Goal: Task Accomplishment & Management: Manage account settings

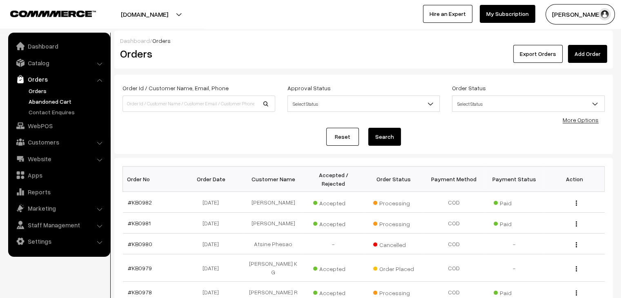
click at [52, 102] on link "Abandoned Cart" at bounding box center [67, 101] width 81 height 9
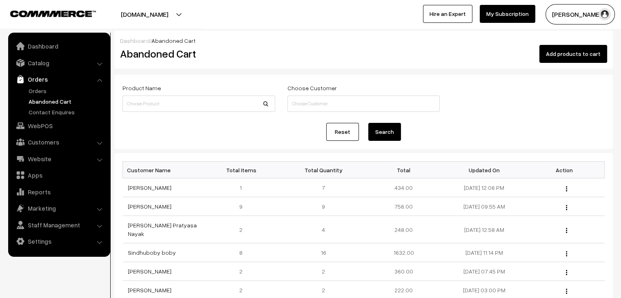
click at [31, 95] on ul "Orders" at bounding box center [59, 102] width 98 height 30
click at [34, 92] on link "Orders" at bounding box center [67, 91] width 81 height 9
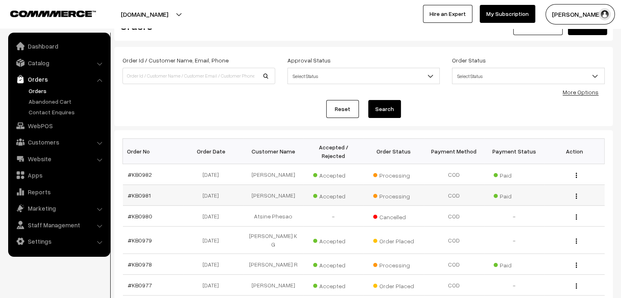
scroll to position [123, 0]
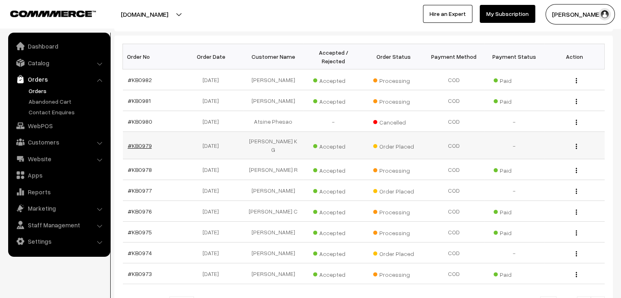
click at [136, 142] on link "#KB0979" at bounding box center [140, 145] width 24 height 7
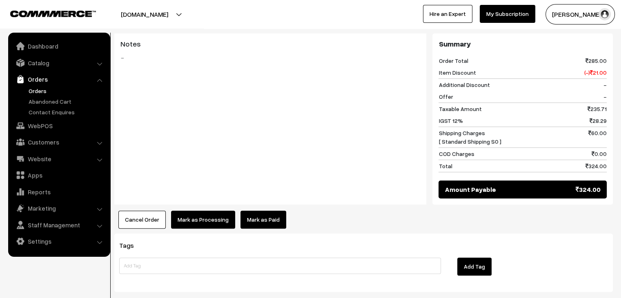
scroll to position [366, 0]
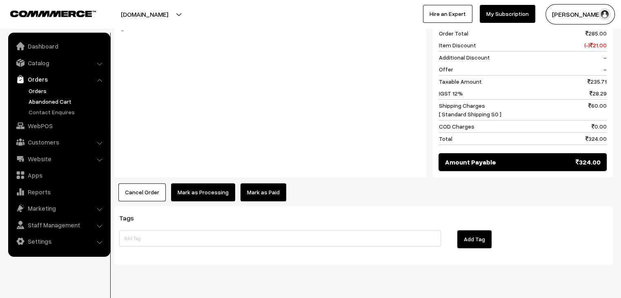
click at [65, 100] on link "Abandoned Cart" at bounding box center [67, 101] width 81 height 9
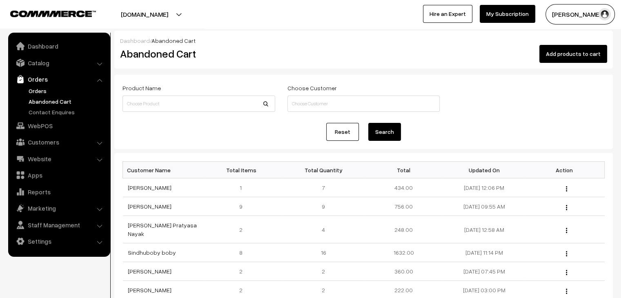
click at [49, 90] on link "Orders" at bounding box center [67, 91] width 81 height 9
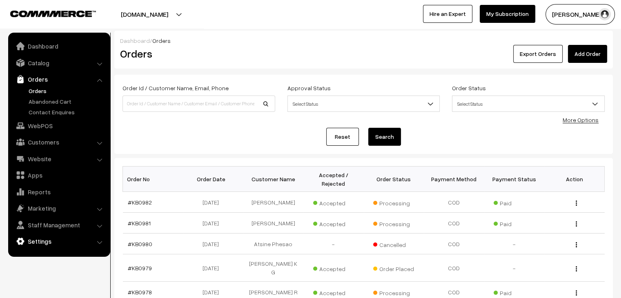
click at [53, 239] on link "Settings" at bounding box center [58, 241] width 97 height 15
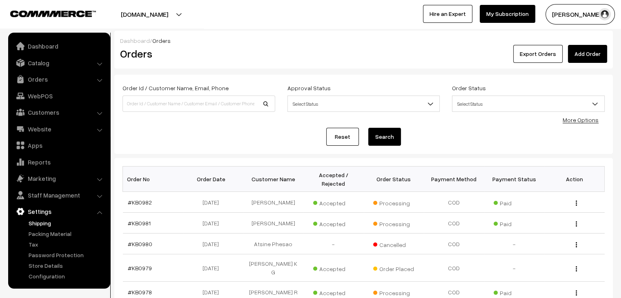
click at [46, 223] on link "Shipping" at bounding box center [67, 223] width 81 height 9
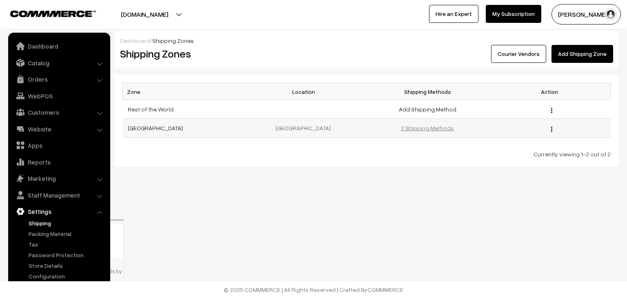
click at [419, 130] on link "2 Shipping Methods" at bounding box center [427, 128] width 53 height 7
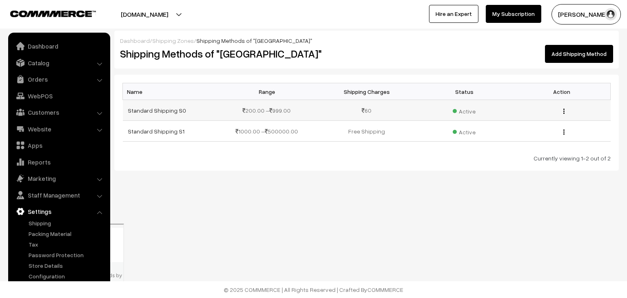
click at [564, 114] on button "button" at bounding box center [564, 111] width 2 height 7
click at [536, 126] on link "Edit" at bounding box center [527, 123] width 69 height 18
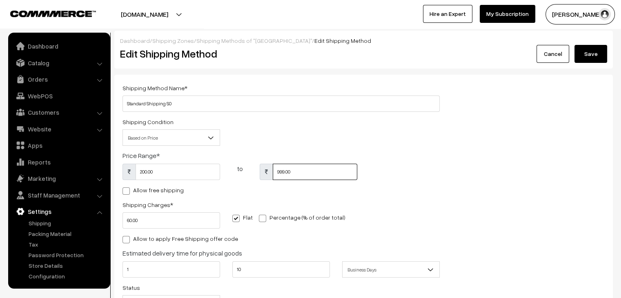
click at [285, 170] on input "999.00" at bounding box center [315, 172] width 85 height 16
type input "900"
click at [587, 58] on button "Save" at bounding box center [591, 54] width 33 height 18
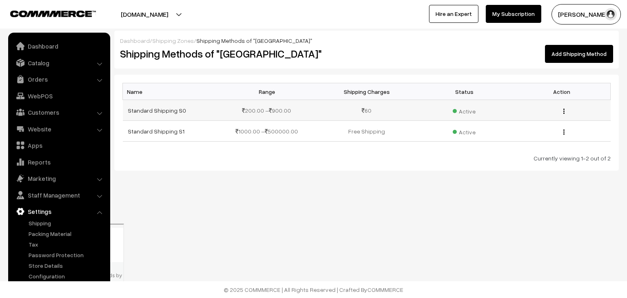
click at [564, 114] on button "button" at bounding box center [564, 111] width 2 height 7
click at [525, 125] on link "Edit" at bounding box center [527, 123] width 69 height 18
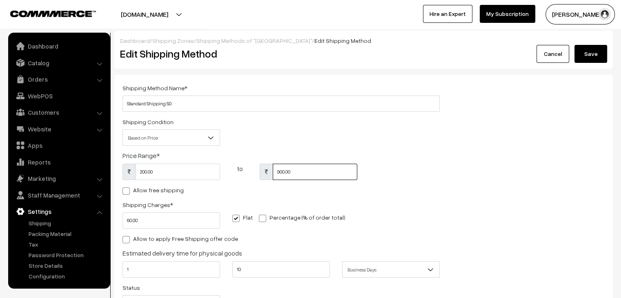
click at [283, 173] on input "900.00" at bounding box center [315, 172] width 85 height 16
type input "899"
click at [591, 49] on button "Save" at bounding box center [591, 54] width 33 height 18
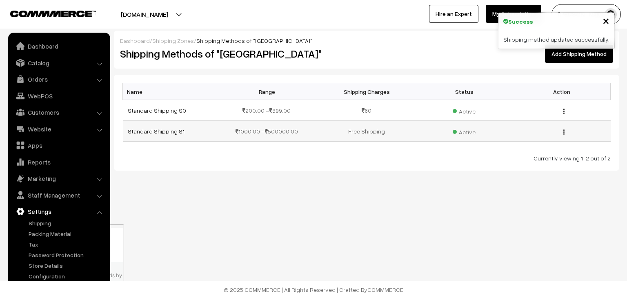
drag, startPoint x: 564, startPoint y: 133, endPoint x: 546, endPoint y: 142, distance: 20.3
click at [564, 133] on img "button" at bounding box center [564, 131] width 1 height 5
click at [529, 146] on link "Edit" at bounding box center [527, 144] width 69 height 18
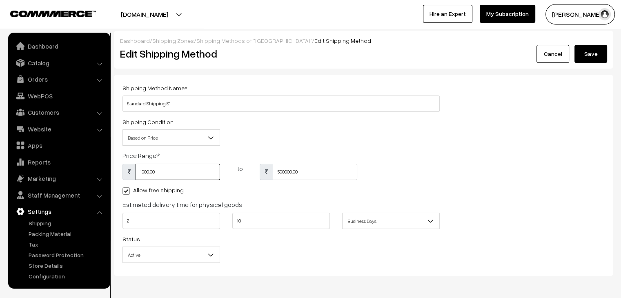
click at [143, 174] on input "1000.00" at bounding box center [178, 172] width 85 height 16
type input "900"
click at [595, 51] on button "Save" at bounding box center [591, 54] width 33 height 18
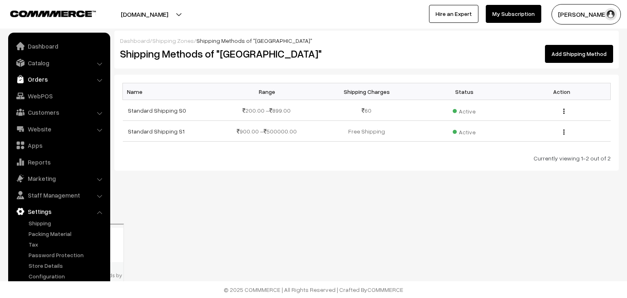
click at [72, 79] on link "Orders" at bounding box center [58, 79] width 97 height 15
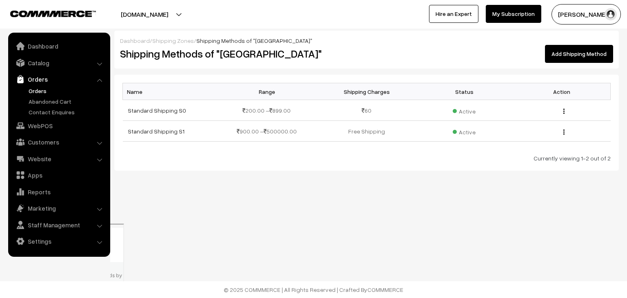
click at [49, 92] on link "Orders" at bounding box center [67, 91] width 81 height 9
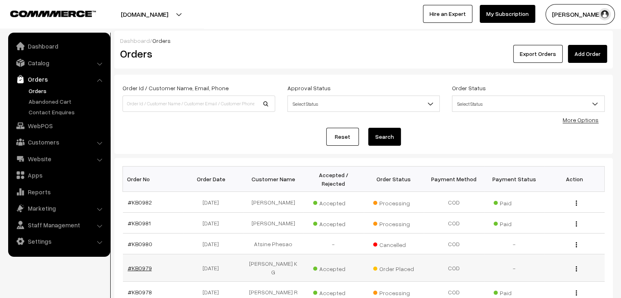
click at [133, 265] on link "#KB0979" at bounding box center [140, 268] width 24 height 7
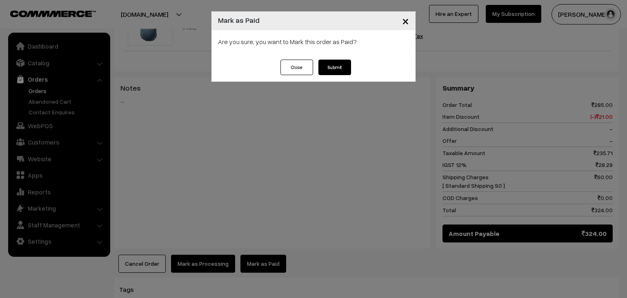
click at [346, 64] on button "Submit" at bounding box center [335, 68] width 33 height 16
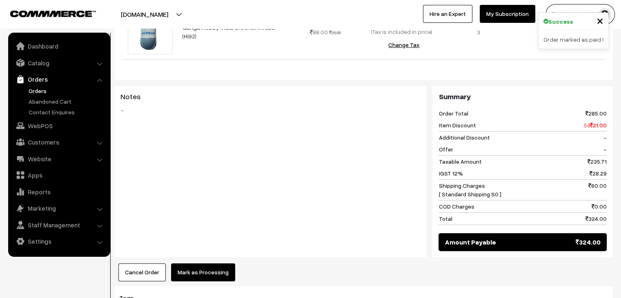
click at [204, 263] on button "Mark as Processing" at bounding box center [203, 272] width 64 height 18
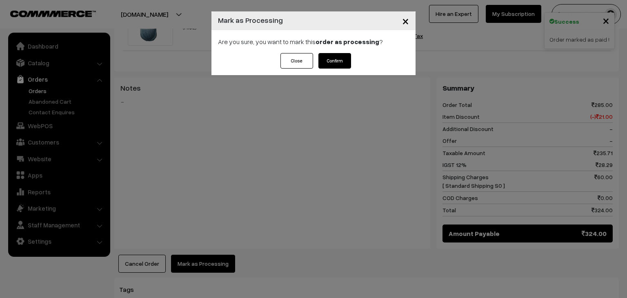
click at [335, 62] on button "Confirm" at bounding box center [335, 61] width 33 height 16
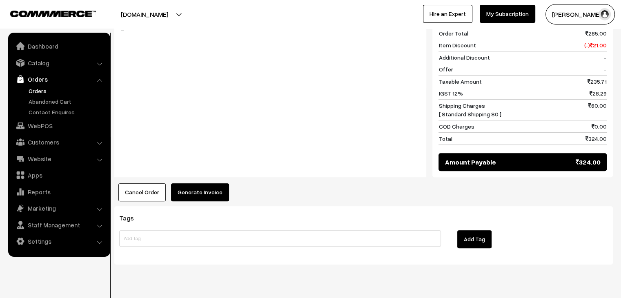
click at [207, 183] on button "Generate Invoice" at bounding box center [200, 192] width 58 height 18
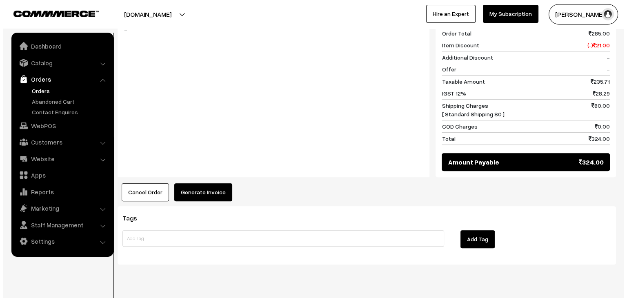
scroll to position [366, 0]
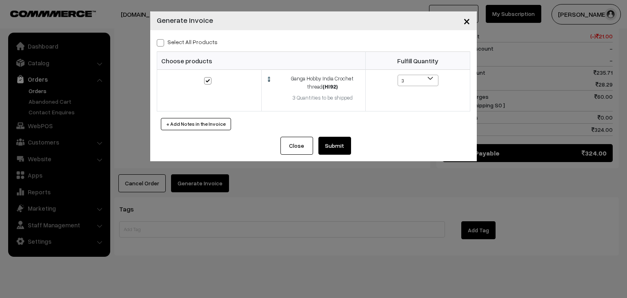
click at [172, 40] on label "Select All Products" at bounding box center [187, 42] width 61 height 9
click at [162, 40] on input "Select All Products" at bounding box center [159, 41] width 5 height 5
checkbox input "true"
click at [332, 143] on button "Submit" at bounding box center [335, 146] width 33 height 18
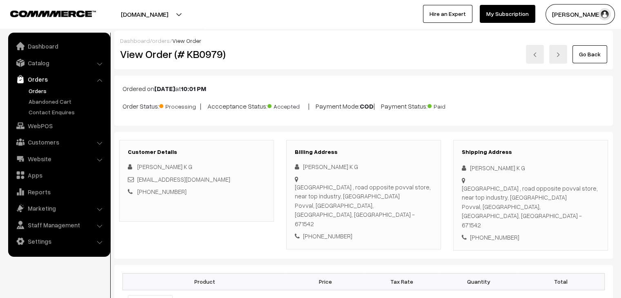
click at [40, 91] on link "Orders" at bounding box center [67, 91] width 81 height 9
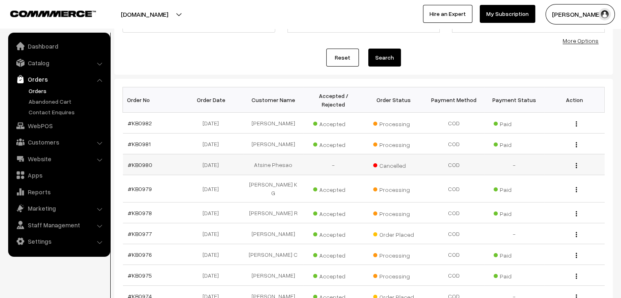
scroll to position [82, 0]
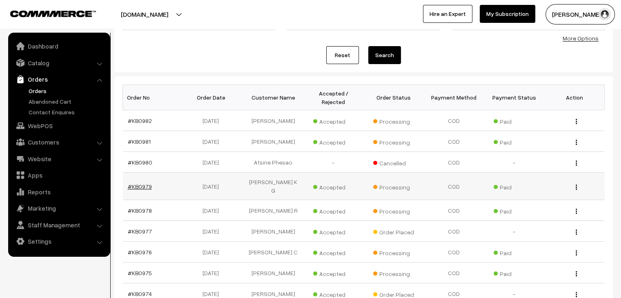
click at [145, 183] on link "#KB0979" at bounding box center [140, 186] width 24 height 7
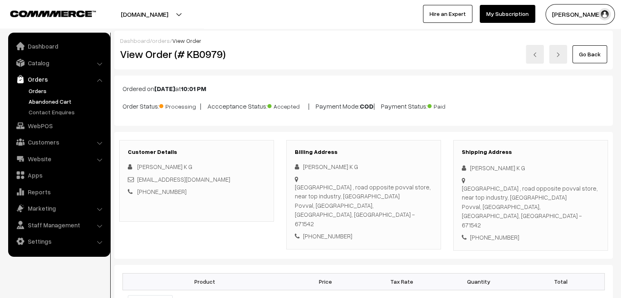
click at [61, 100] on link "Abandoned Cart" at bounding box center [67, 101] width 81 height 9
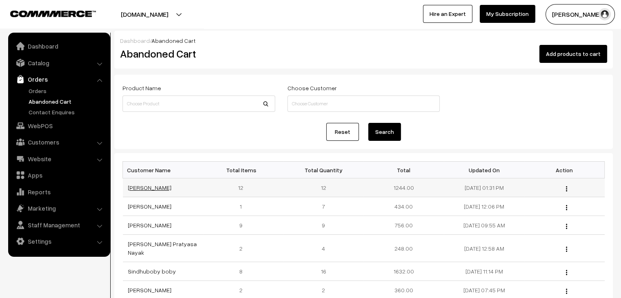
click at [150, 190] on link "[PERSON_NAME]" at bounding box center [150, 187] width 44 height 7
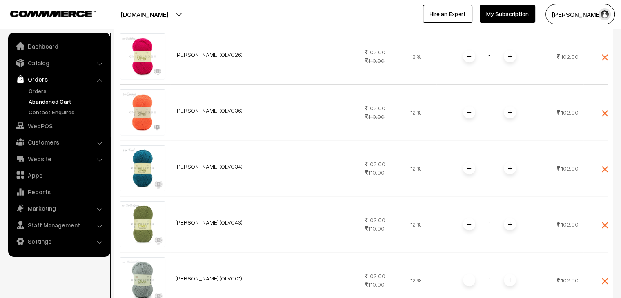
scroll to position [449, 0]
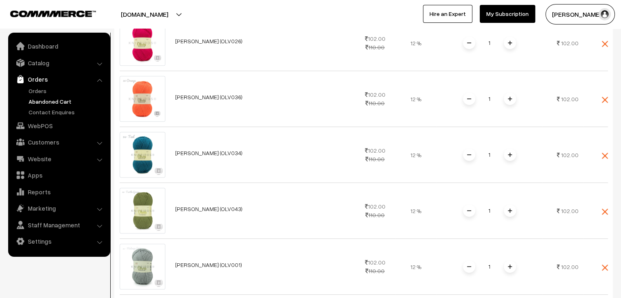
click at [49, 159] on link "Website" at bounding box center [58, 159] width 97 height 15
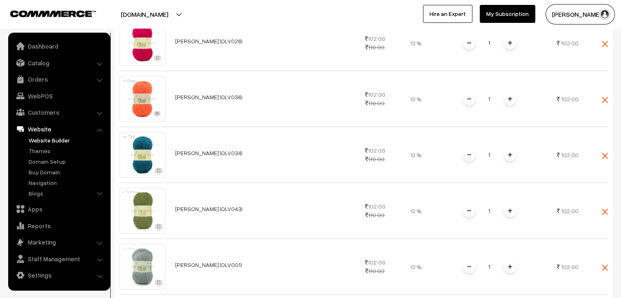
click at [42, 141] on link "Website Builder" at bounding box center [67, 140] width 81 height 9
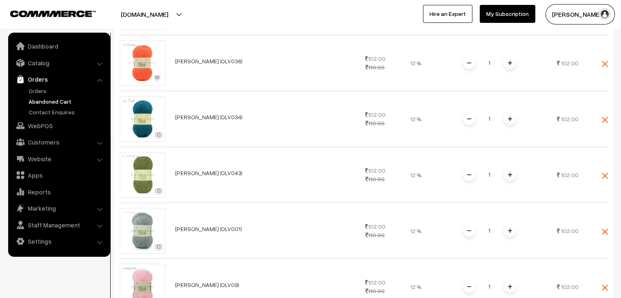
click at [46, 102] on link "Abandoned Cart" at bounding box center [67, 101] width 81 height 9
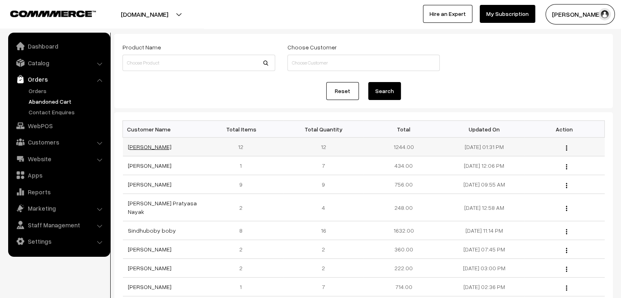
click at [155, 146] on link "[PERSON_NAME]" at bounding box center [150, 146] width 44 height 7
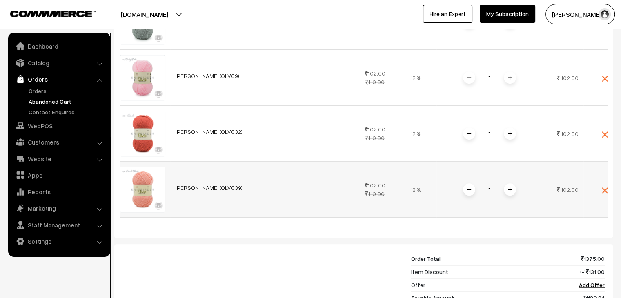
scroll to position [858, 0]
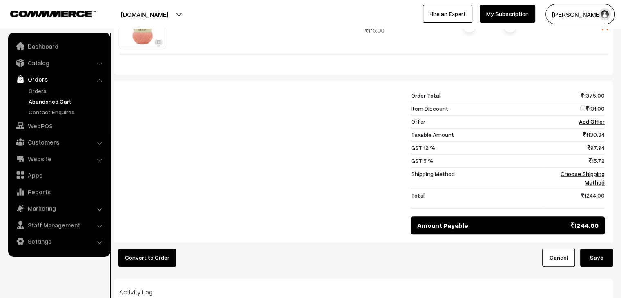
click at [66, 100] on link "Abandoned Cart" at bounding box center [67, 101] width 81 height 9
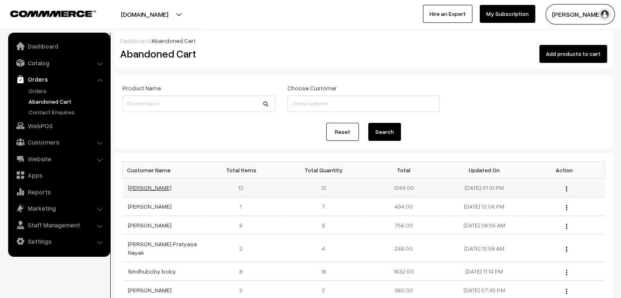
click at [144, 185] on link "[PERSON_NAME]" at bounding box center [150, 187] width 44 height 7
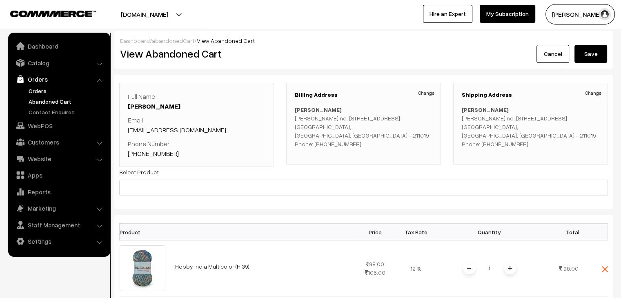
click at [37, 91] on link "Orders" at bounding box center [67, 91] width 81 height 9
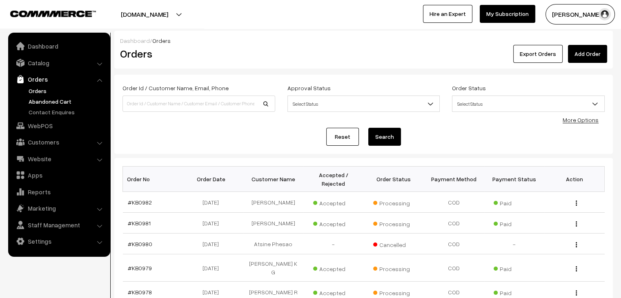
click at [49, 101] on link "Abandoned Cart" at bounding box center [67, 101] width 81 height 9
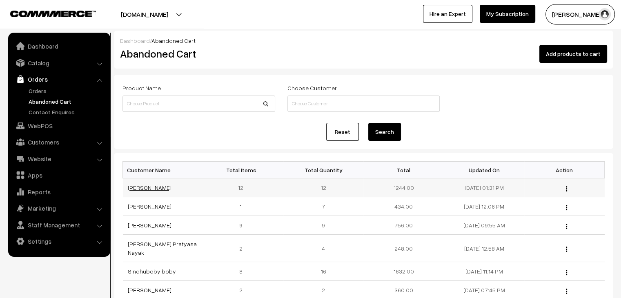
click at [147, 187] on link "[PERSON_NAME]" at bounding box center [150, 187] width 44 height 7
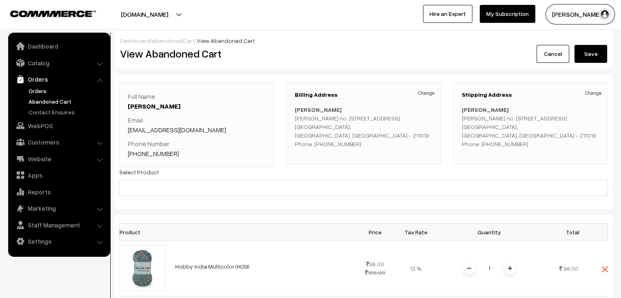
click at [41, 94] on link "Orders" at bounding box center [67, 91] width 81 height 9
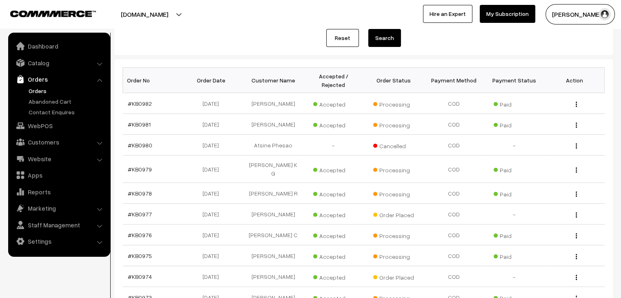
scroll to position [123, 0]
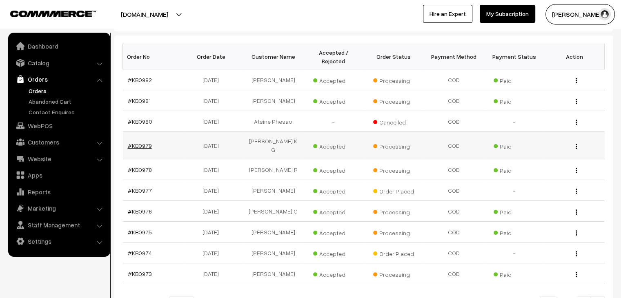
click at [146, 142] on link "#KB0979" at bounding box center [140, 145] width 24 height 7
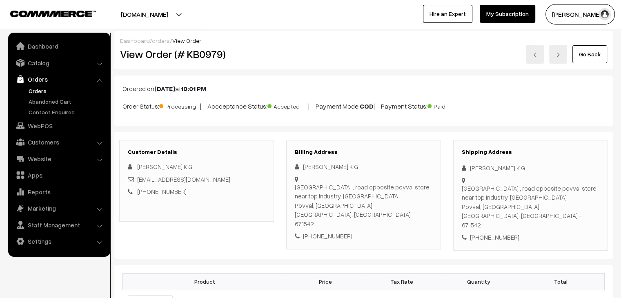
click at [36, 87] on link "Orders" at bounding box center [67, 91] width 81 height 9
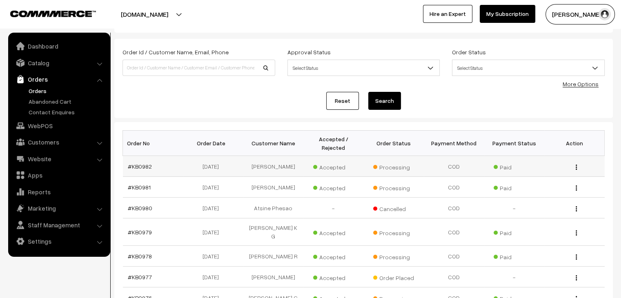
scroll to position [123, 0]
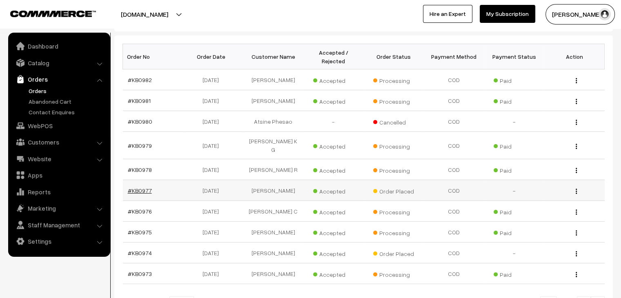
click at [142, 187] on link "#KB0977" at bounding box center [140, 190] width 24 height 7
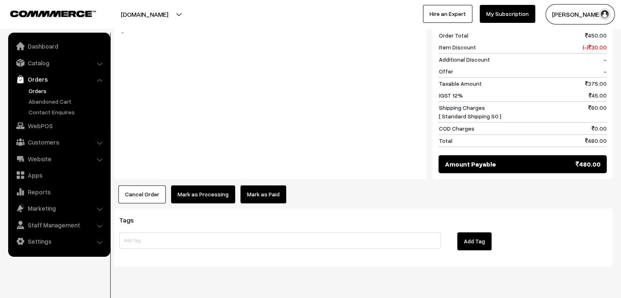
click at [139, 185] on button "Cancel Order" at bounding box center [141, 194] width 47 height 18
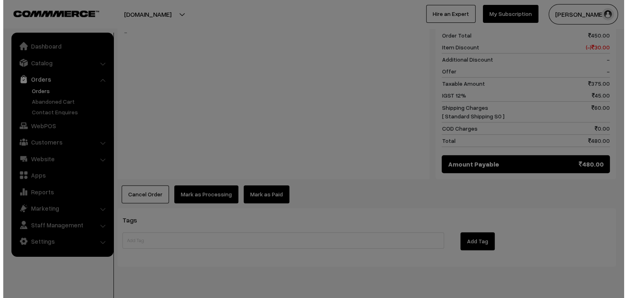
scroll to position [355, 0]
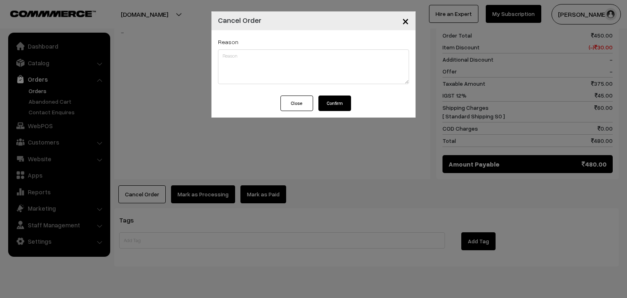
click at [309, 108] on button "Close" at bounding box center [297, 104] width 33 height 16
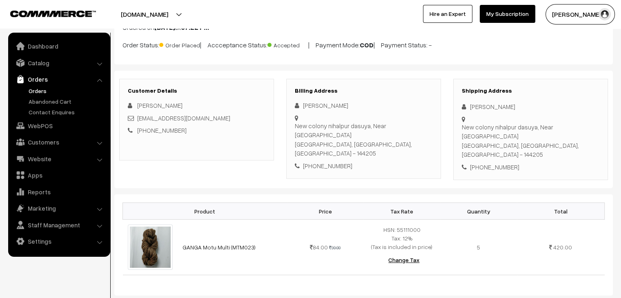
scroll to position [0, 0]
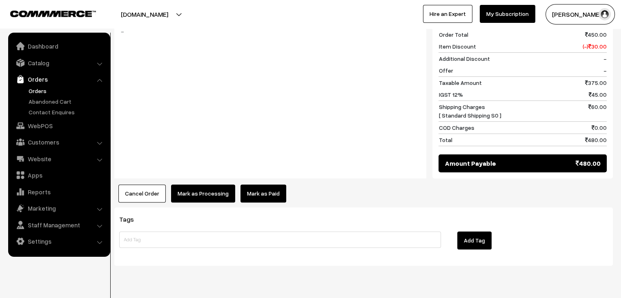
drag, startPoint x: 157, startPoint y: 167, endPoint x: 182, endPoint y: 149, distance: 31.0
click at [157, 185] on button "Cancel Order" at bounding box center [141, 194] width 47 height 18
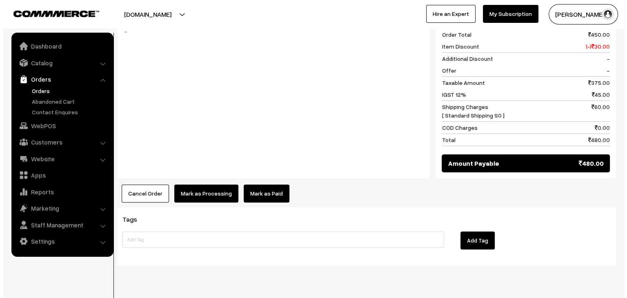
scroll to position [356, 0]
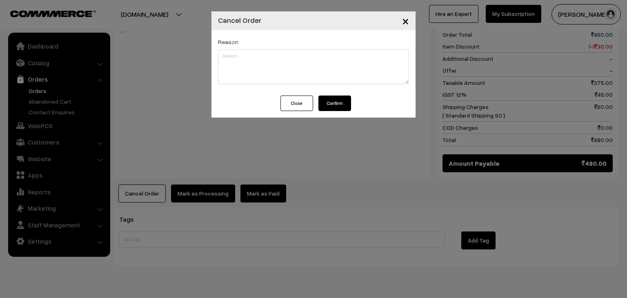
click at [333, 98] on button "Confirm" at bounding box center [335, 104] width 33 height 16
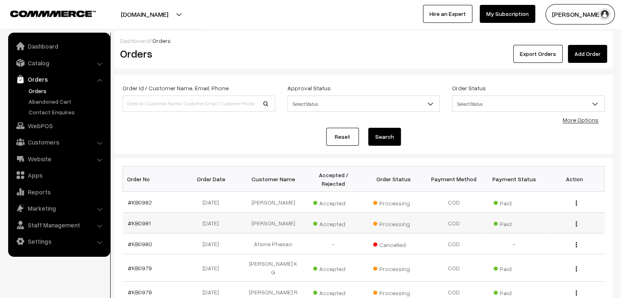
scroll to position [195, 0]
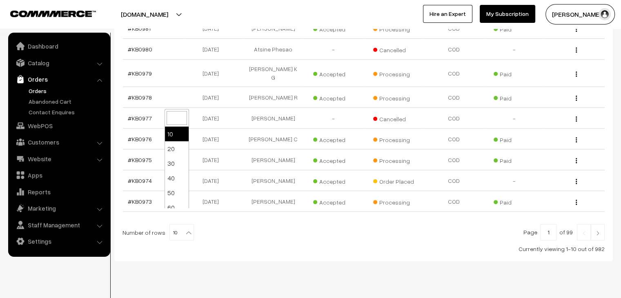
click at [180, 225] on span "10" at bounding box center [182, 233] width 24 height 16
select select "40"
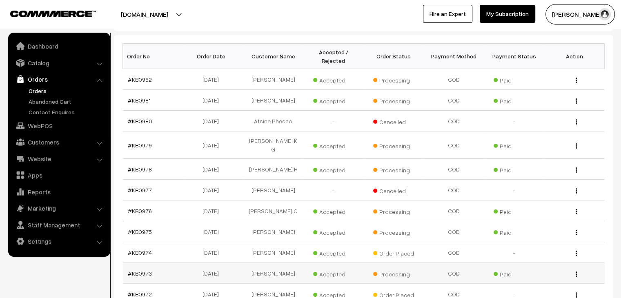
scroll to position [123, 0]
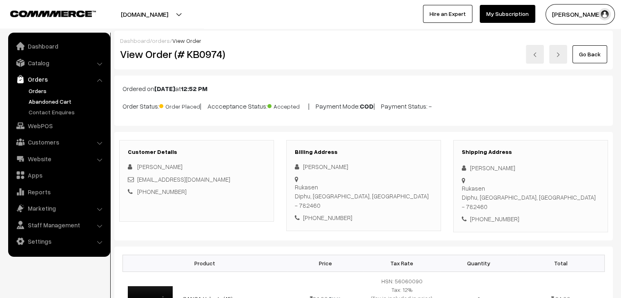
click at [55, 102] on link "Abandoned Cart" at bounding box center [67, 101] width 81 height 9
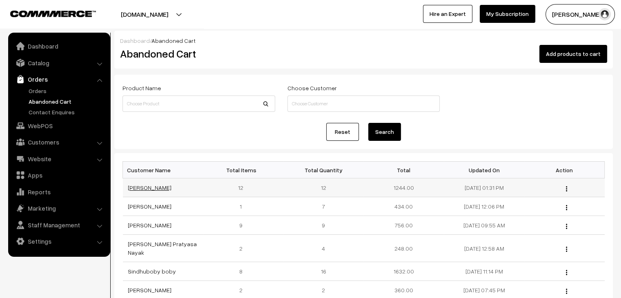
click at [149, 187] on link "[PERSON_NAME]" at bounding box center [150, 187] width 44 height 7
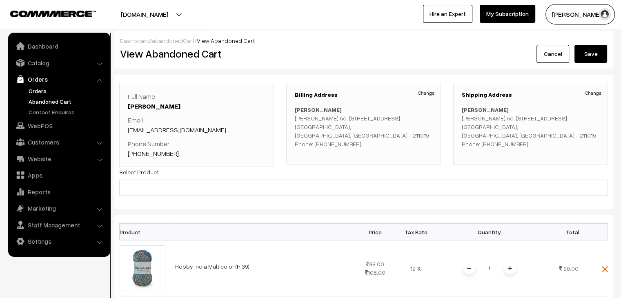
click at [41, 89] on link "Orders" at bounding box center [67, 91] width 81 height 9
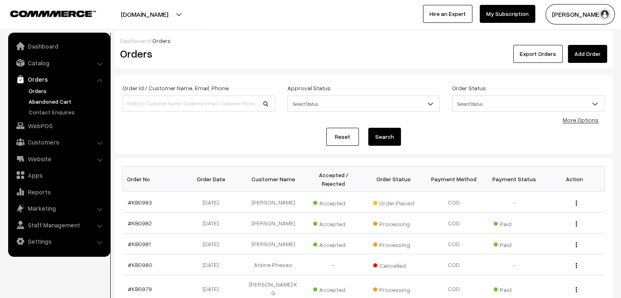
click at [51, 103] on link "Abandoned Cart" at bounding box center [67, 101] width 81 height 9
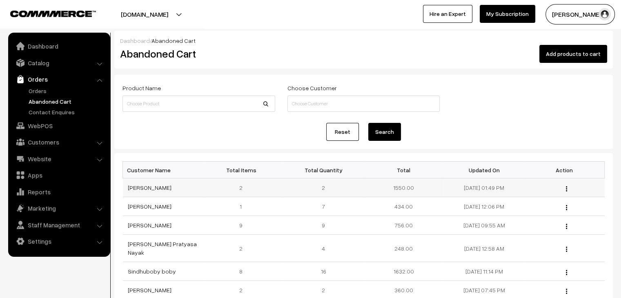
click at [145, 192] on td "[PERSON_NAME]" at bounding box center [163, 188] width 80 height 19
click at [145, 187] on link "[PERSON_NAME]" at bounding box center [150, 187] width 44 height 7
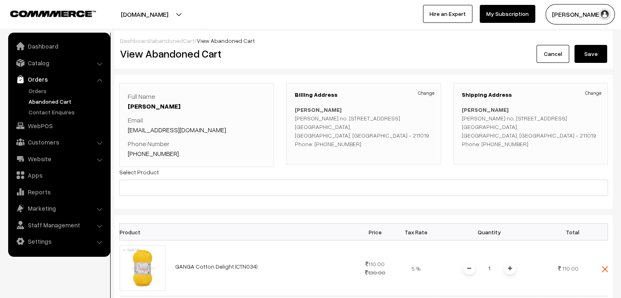
click at [168, 41] on link "abandonedCart" at bounding box center [173, 40] width 42 height 7
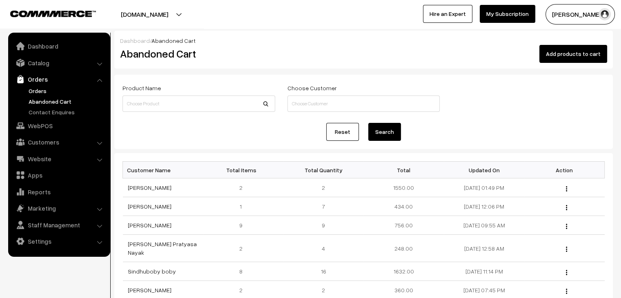
click at [40, 93] on link "Orders" at bounding box center [67, 91] width 81 height 9
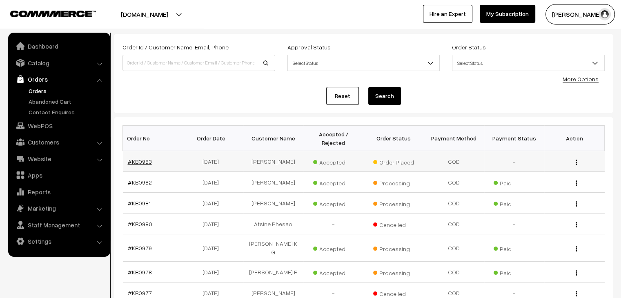
click at [146, 158] on link "#KB0983" at bounding box center [140, 161] width 24 height 7
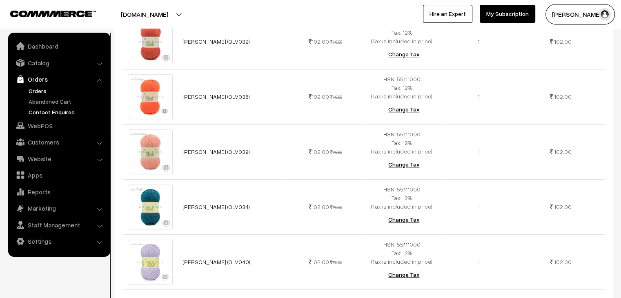
scroll to position [694, 0]
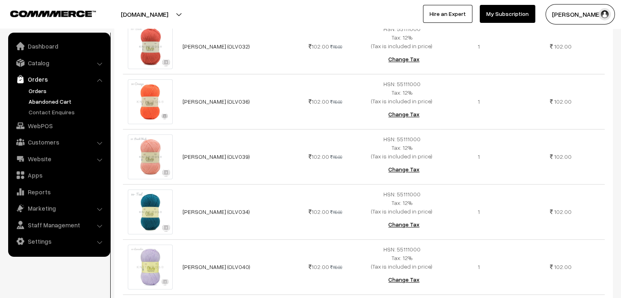
click at [53, 103] on link "Abandoned Cart" at bounding box center [67, 101] width 81 height 9
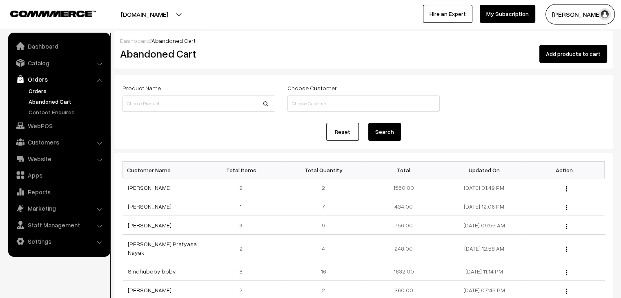
click at [38, 89] on link "Orders" at bounding box center [67, 91] width 81 height 9
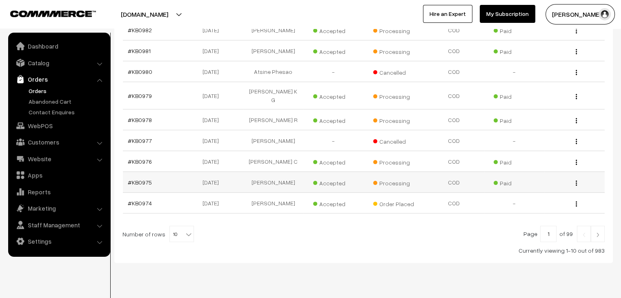
scroll to position [195, 0]
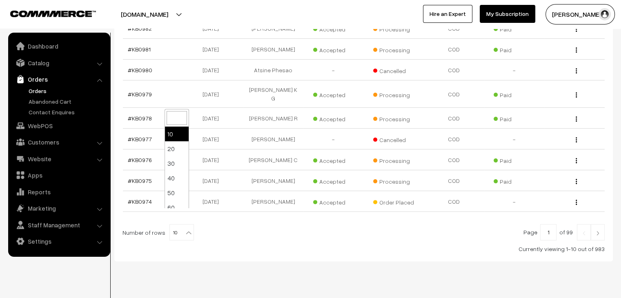
click at [185, 229] on b at bounding box center [189, 233] width 8 height 8
select select "60"
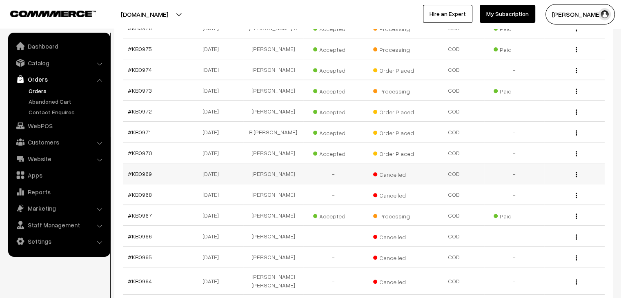
scroll to position [327, 0]
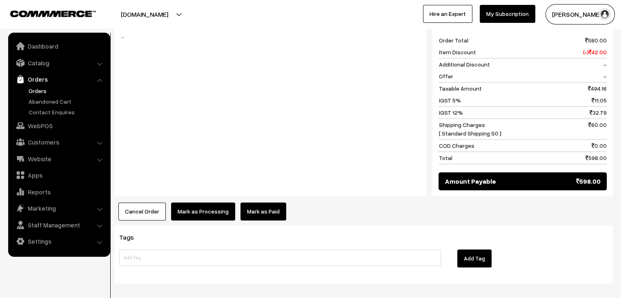
scroll to position [531, 0]
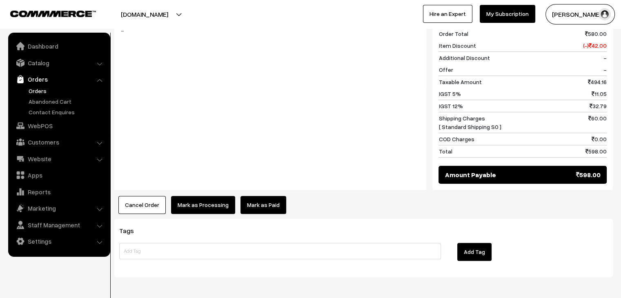
click at [143, 196] on button "Cancel Order" at bounding box center [141, 205] width 47 height 18
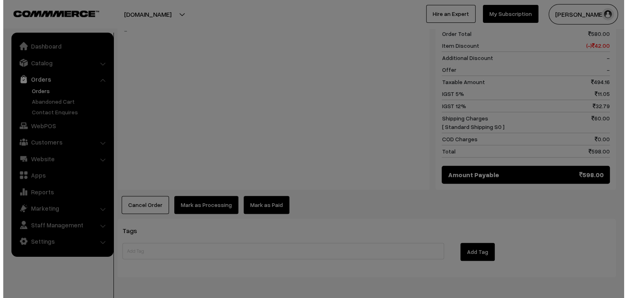
scroll to position [534, 0]
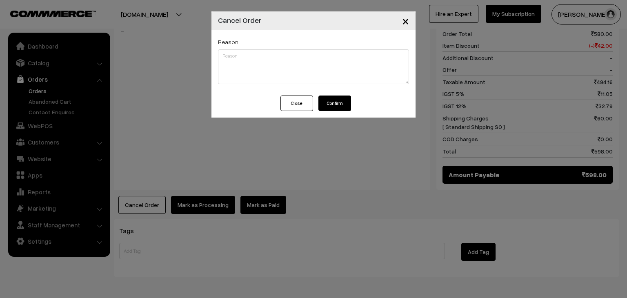
click at [335, 105] on button "Confirm" at bounding box center [335, 104] width 33 height 16
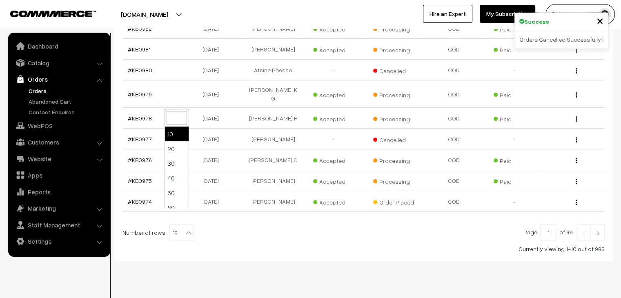
click at [185, 229] on b at bounding box center [189, 233] width 8 height 8
select select "60"
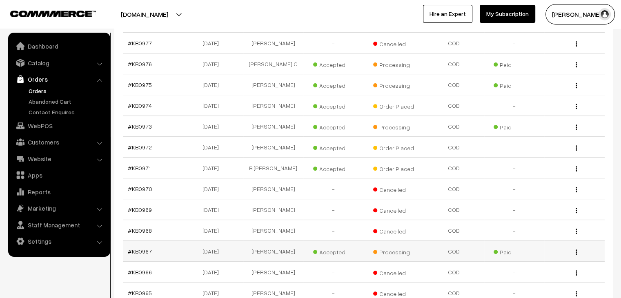
scroll to position [286, 0]
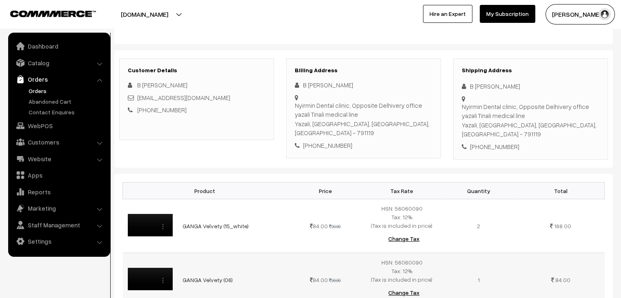
scroll to position [82, 0]
click at [72, 101] on link "Abandoned Cart" at bounding box center [67, 101] width 81 height 9
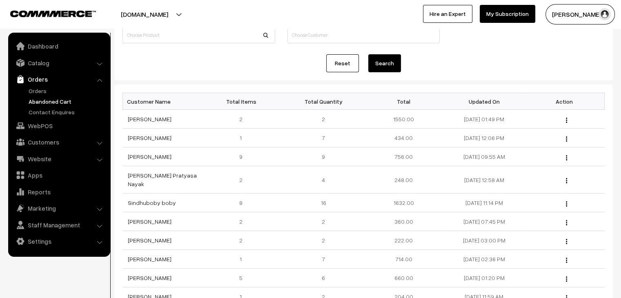
scroll to position [82, 0]
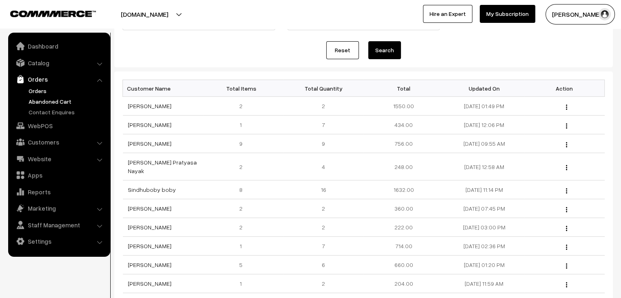
click at [43, 90] on link "Orders" at bounding box center [67, 91] width 81 height 9
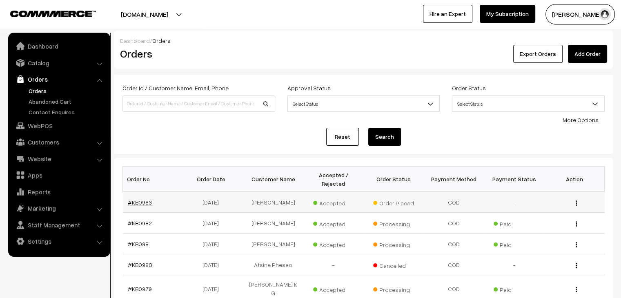
click at [146, 199] on link "#KB0983" at bounding box center [140, 202] width 24 height 7
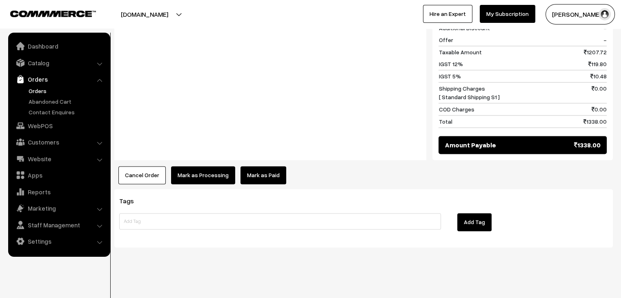
click at [245, 177] on link "Mark as Paid" at bounding box center [264, 175] width 46 height 18
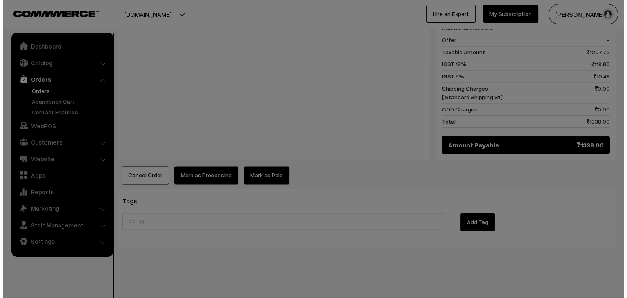
scroll to position [1049, 0]
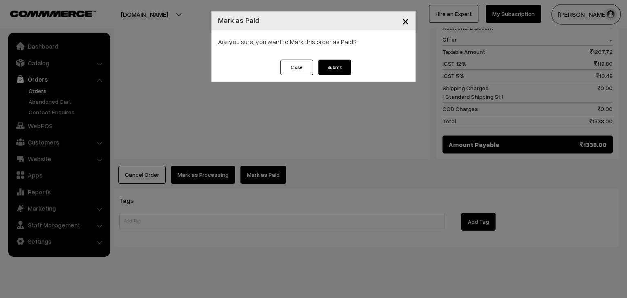
drag, startPoint x: 330, startPoint y: 65, endPoint x: 324, endPoint y: 74, distance: 11.4
click at [330, 65] on button "Submit" at bounding box center [335, 68] width 33 height 16
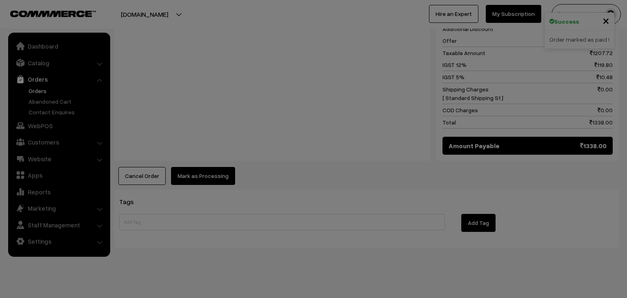
scroll to position [1047, 0]
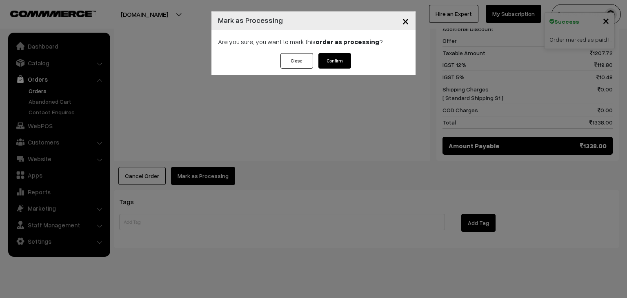
click at [317, 57] on div "Close Confirm" at bounding box center [314, 61] width 75 height 16
click at [324, 60] on button "Confirm" at bounding box center [335, 61] width 33 height 16
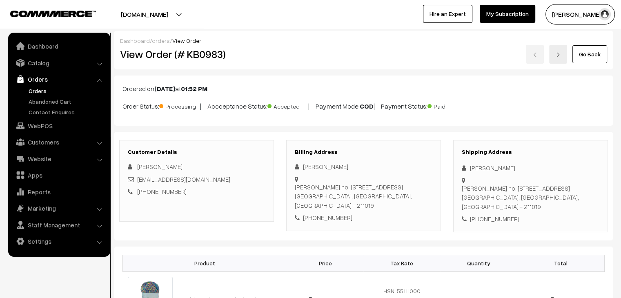
click at [41, 90] on link "Orders" at bounding box center [67, 91] width 81 height 9
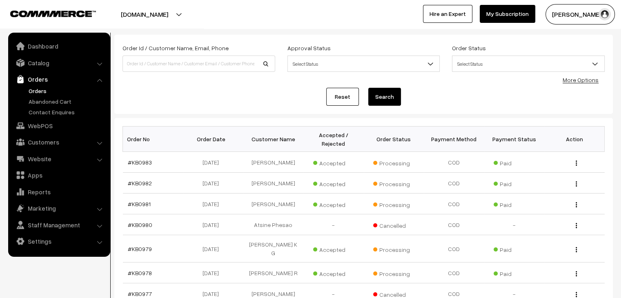
scroll to position [41, 0]
click at [140, 245] on link "#KB0979" at bounding box center [140, 248] width 24 height 7
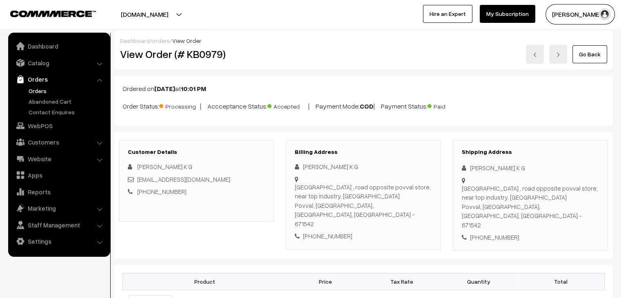
click at [37, 87] on link "Orders" at bounding box center [67, 91] width 81 height 9
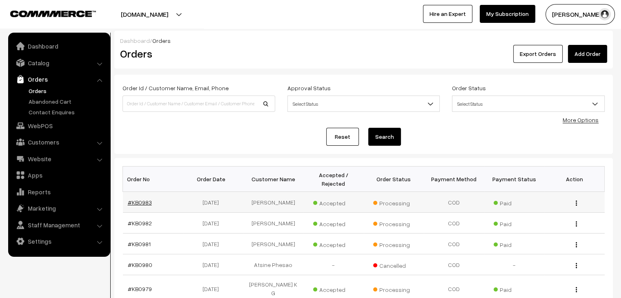
click at [140, 199] on link "#KB0983" at bounding box center [140, 202] width 24 height 7
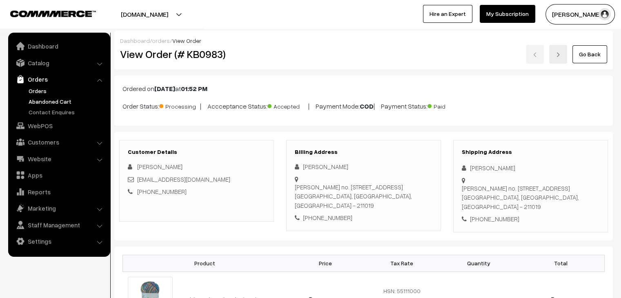
click at [52, 100] on link "Abandoned Cart" at bounding box center [67, 101] width 81 height 9
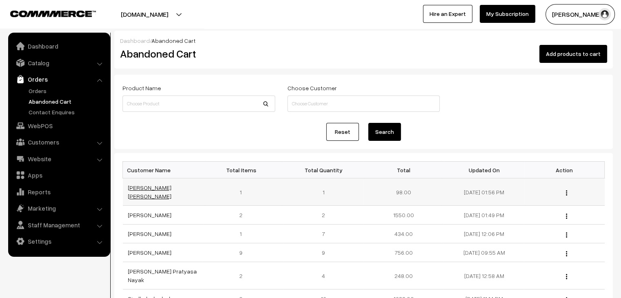
click at [134, 190] on link "[PERSON_NAME] [PERSON_NAME]" at bounding box center [150, 192] width 44 height 16
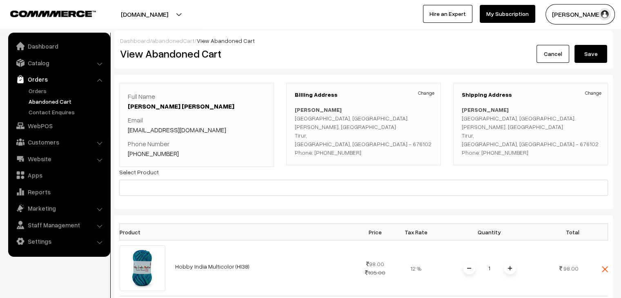
click at [163, 42] on link "abandonedCart" at bounding box center [173, 40] width 42 height 7
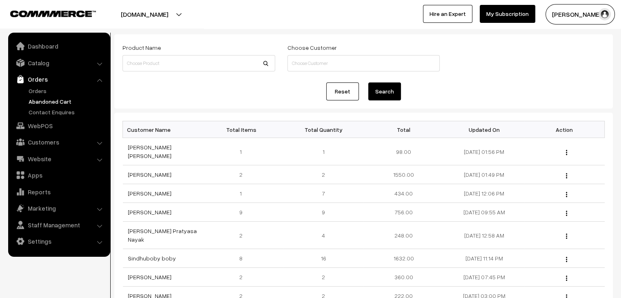
scroll to position [42, 0]
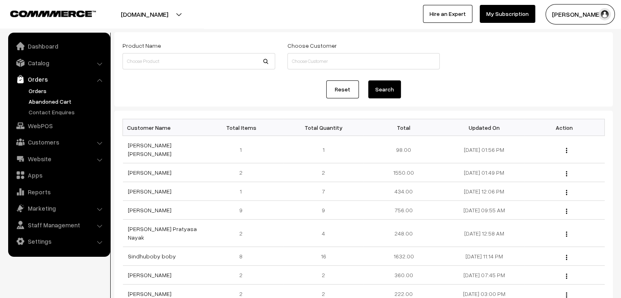
click at [37, 91] on link "Orders" at bounding box center [67, 91] width 81 height 9
